Goal: Transaction & Acquisition: Purchase product/service

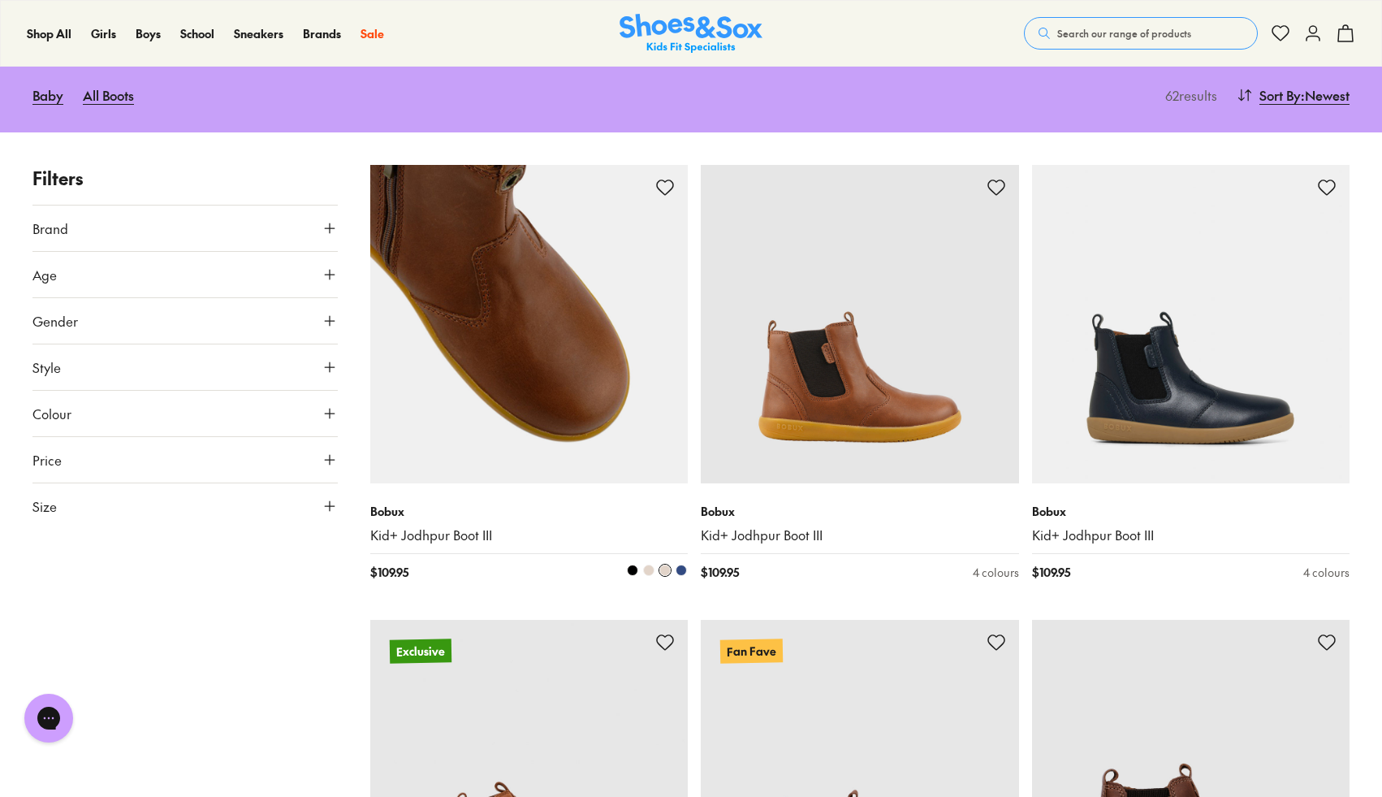
scroll to position [167, 0]
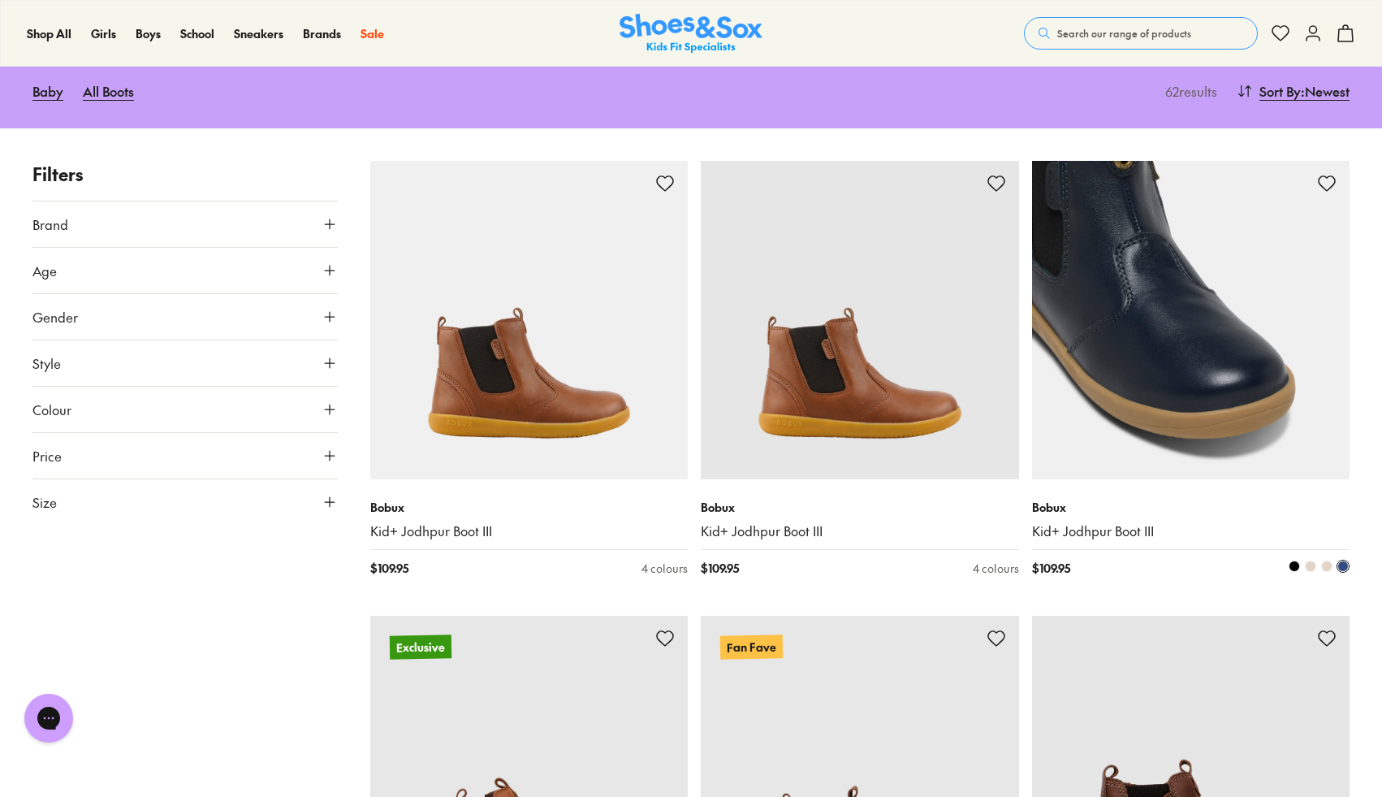
click at [1073, 524] on link "Kid+ Jodhpur Boot III" at bounding box center [1191, 531] width 318 height 18
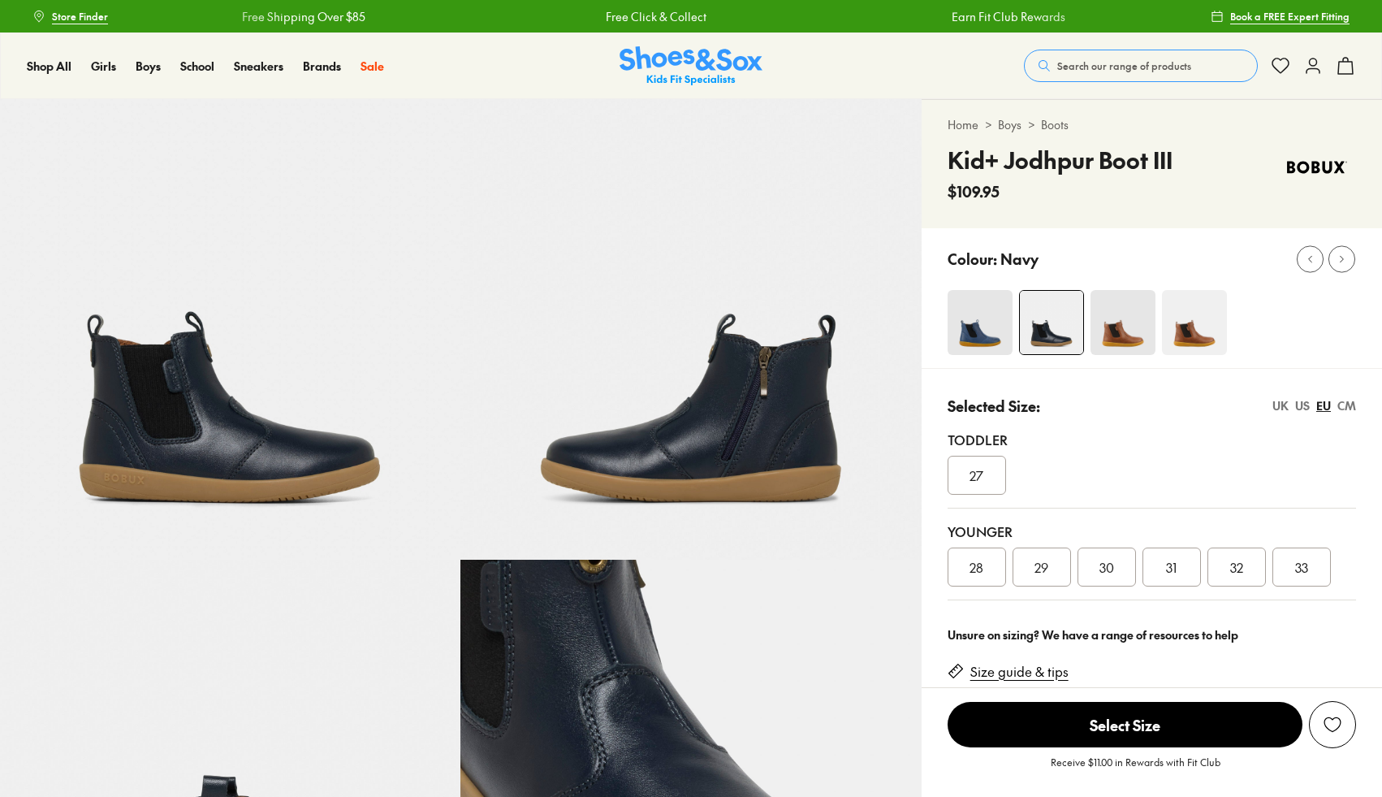
select select "*"
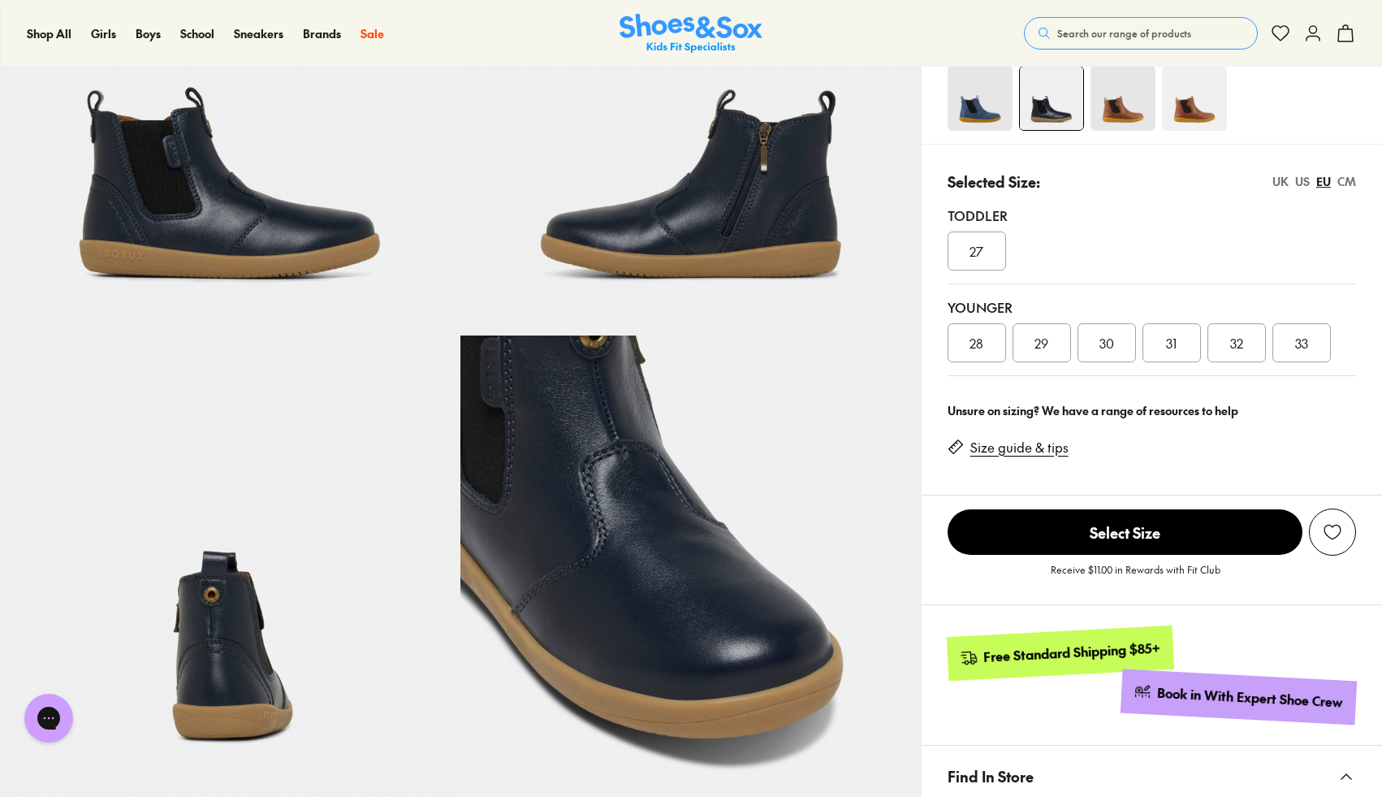
scroll to position [222, 0]
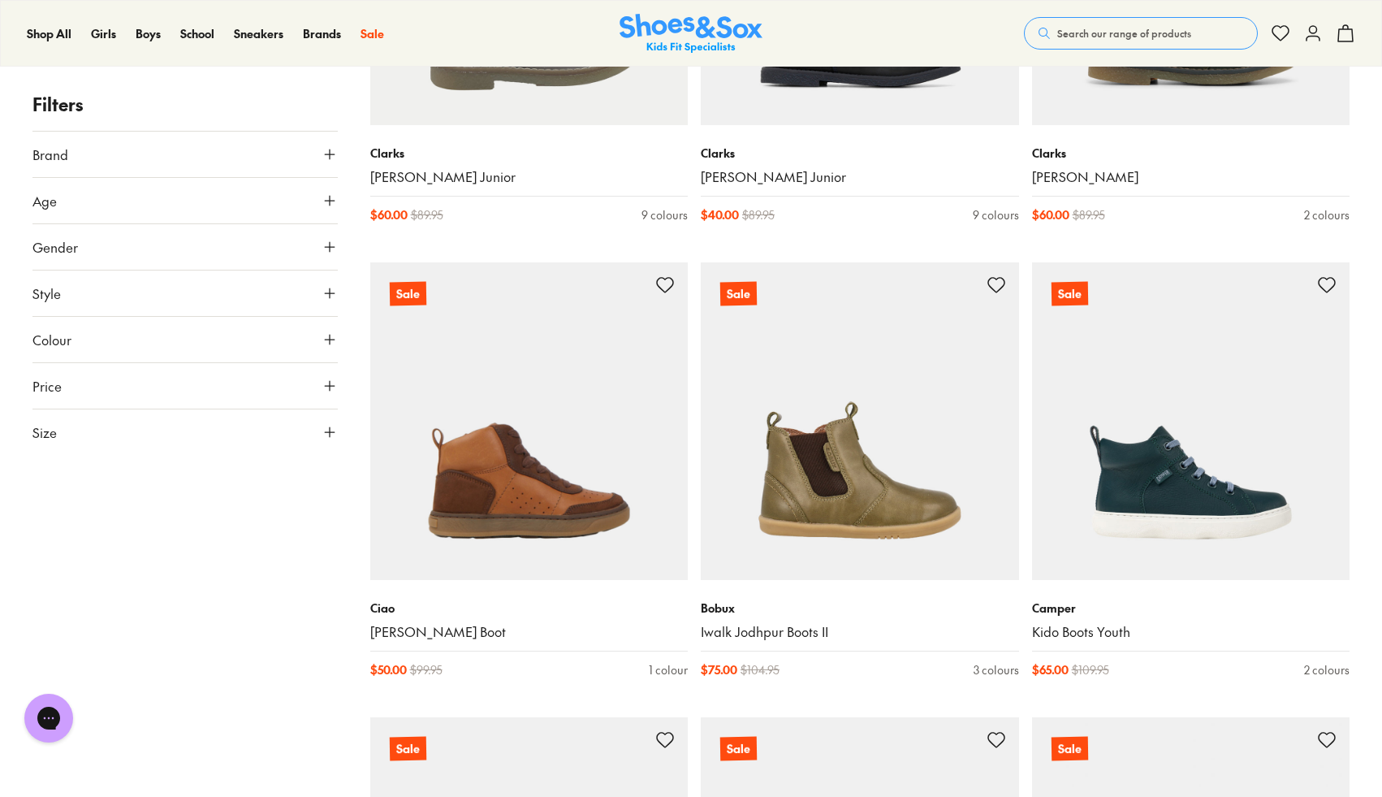
scroll to position [3298, 0]
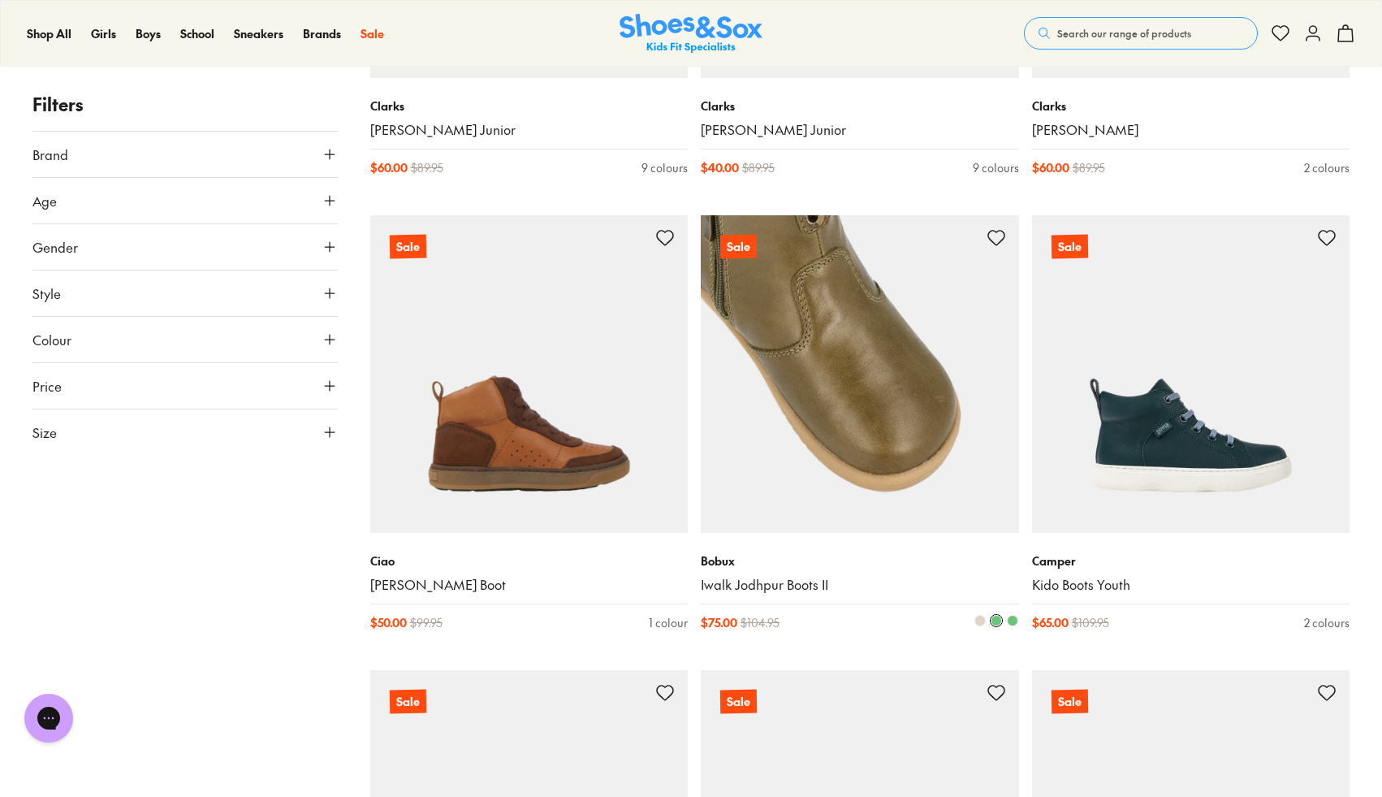
click at [777, 560] on p "Bobux" at bounding box center [860, 560] width 318 height 17
click at [748, 594] on div "Bobux Iwalk Jodhpur Boots II $ 75.00 $ 104.95 3 colours" at bounding box center [860, 592] width 318 height 118
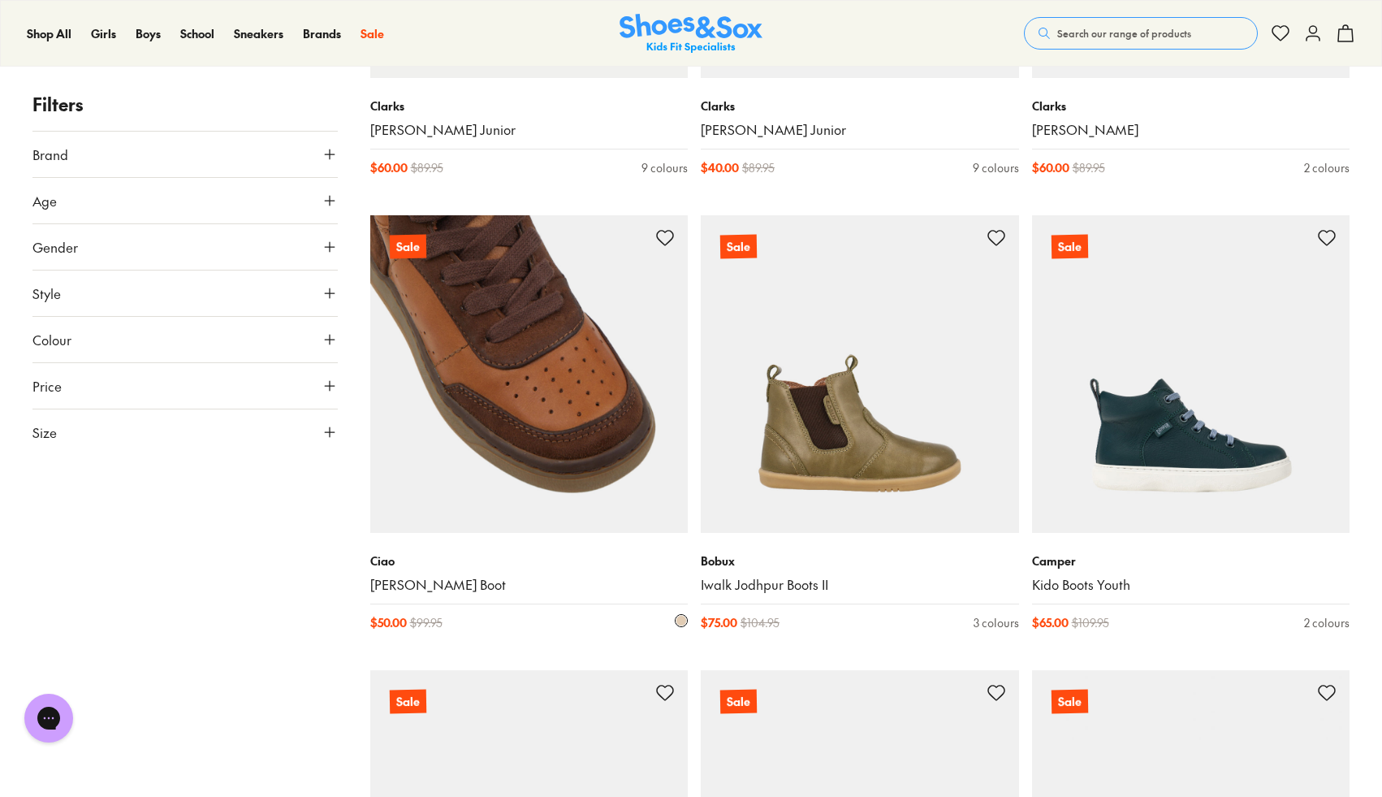
click at [453, 470] on img at bounding box center [529, 374] width 318 height 318
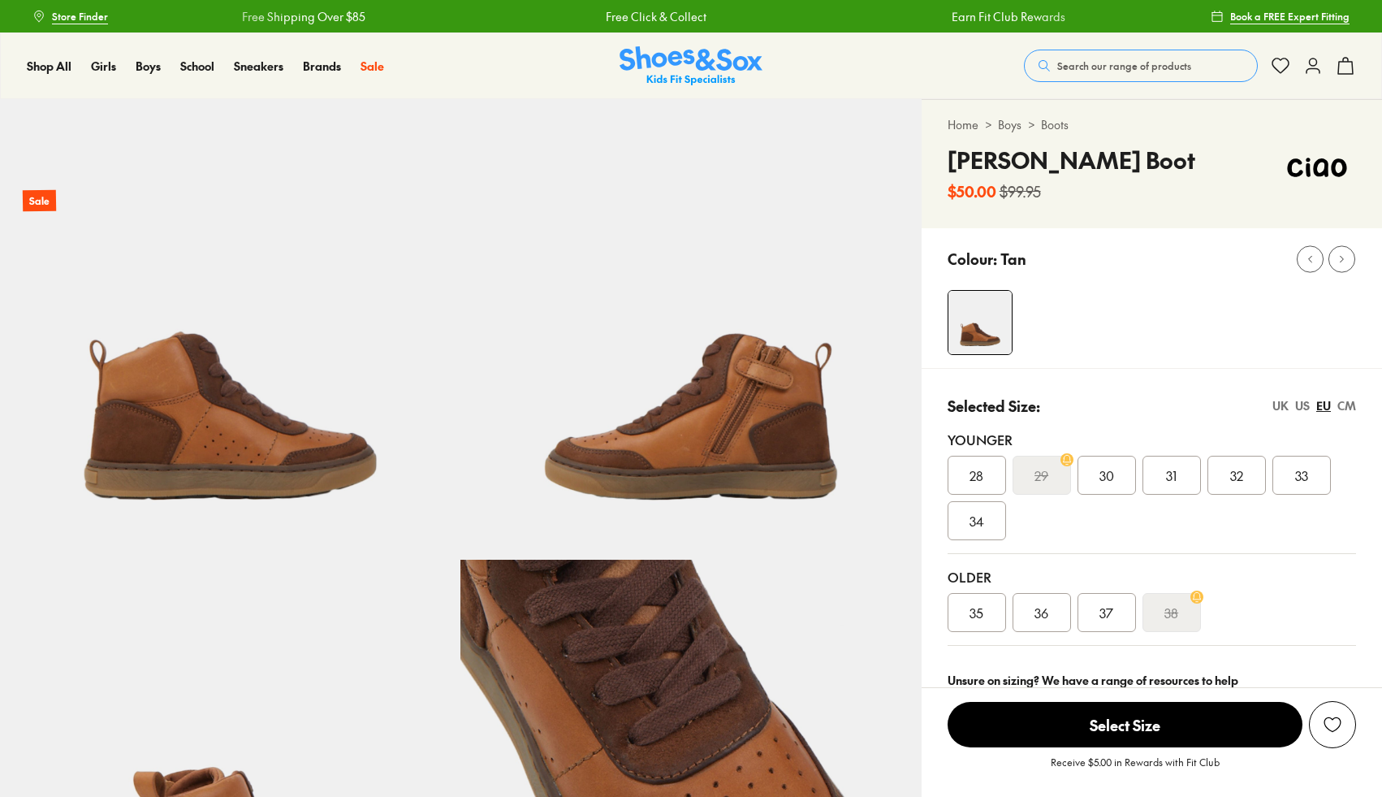
select select "*"
